Goal: Check status: Check status

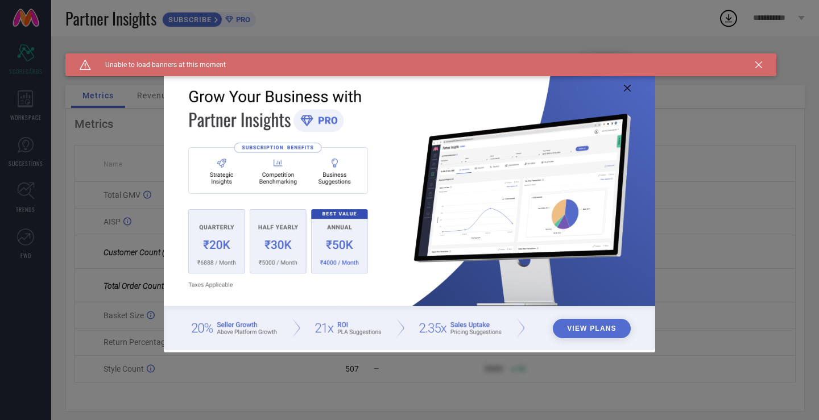
click at [626, 92] on img at bounding box center [409, 209] width 491 height 283
click at [761, 65] on icon at bounding box center [758, 64] width 7 height 7
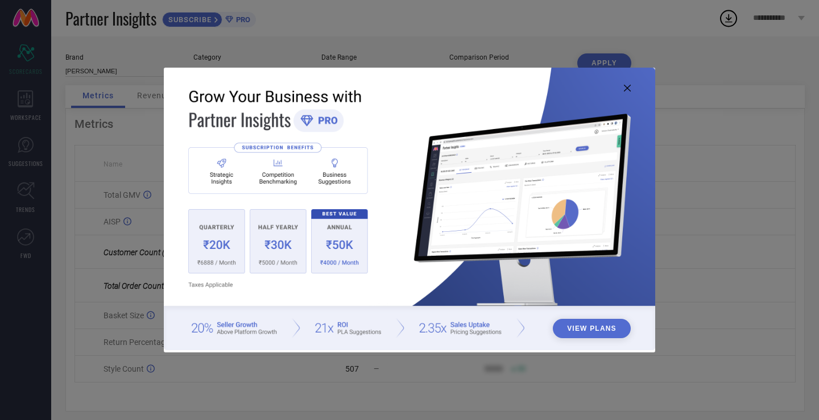
click at [626, 88] on icon at bounding box center [627, 88] width 7 height 7
type input "All"
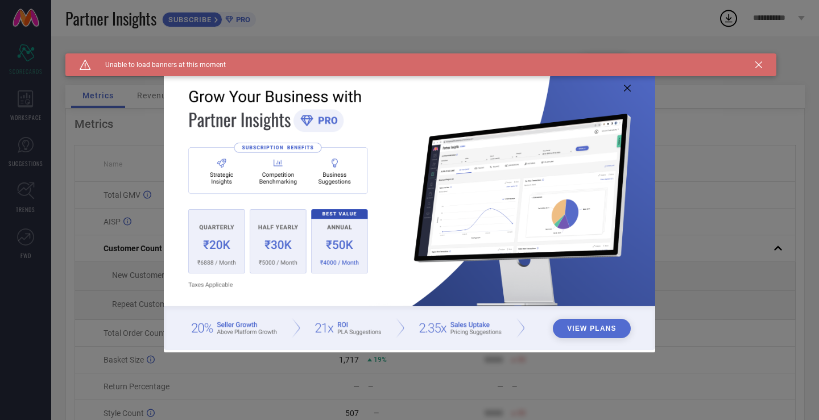
click at [762, 65] on icon at bounding box center [758, 64] width 7 height 7
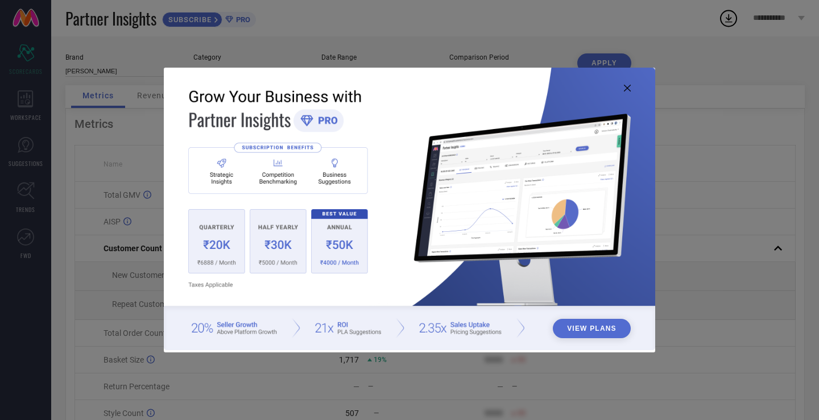
click at [625, 86] on icon at bounding box center [627, 88] width 7 height 7
